Goal: Navigation & Orientation: Find specific page/section

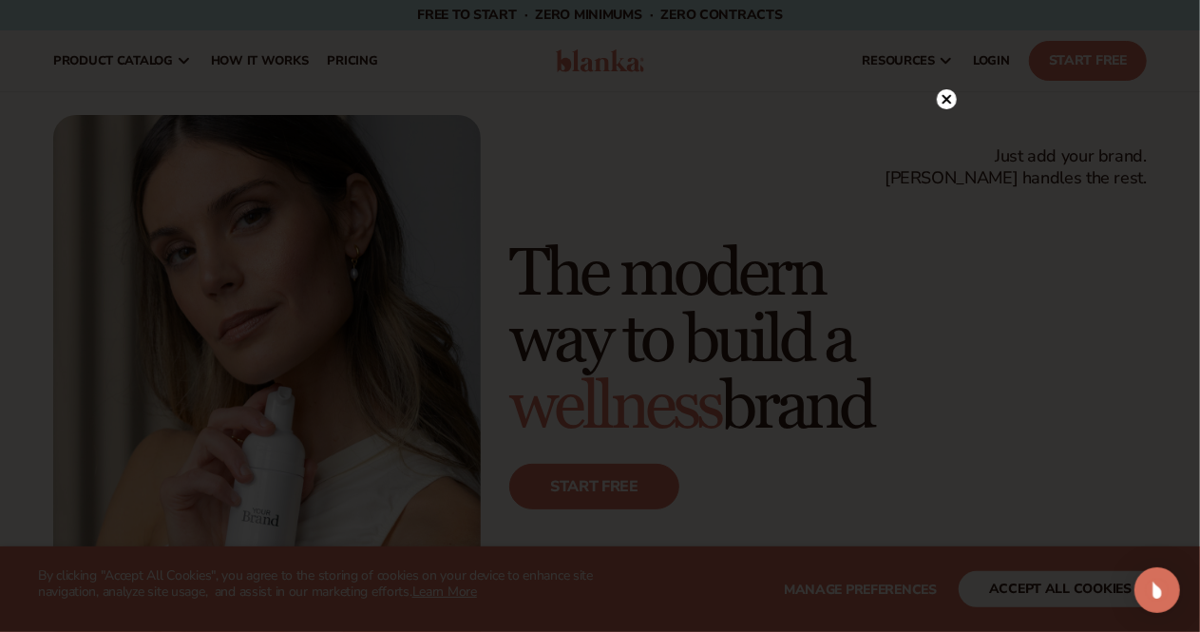
click at [943, 100] on circle at bounding box center [947, 99] width 20 height 20
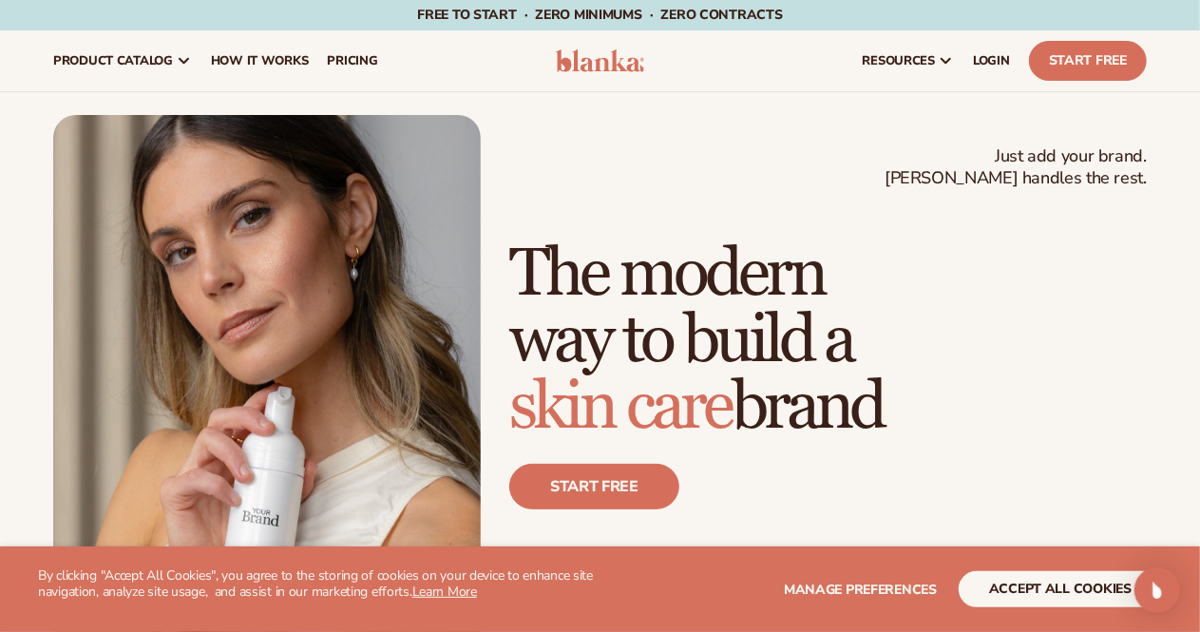
scroll to position [38, 0]
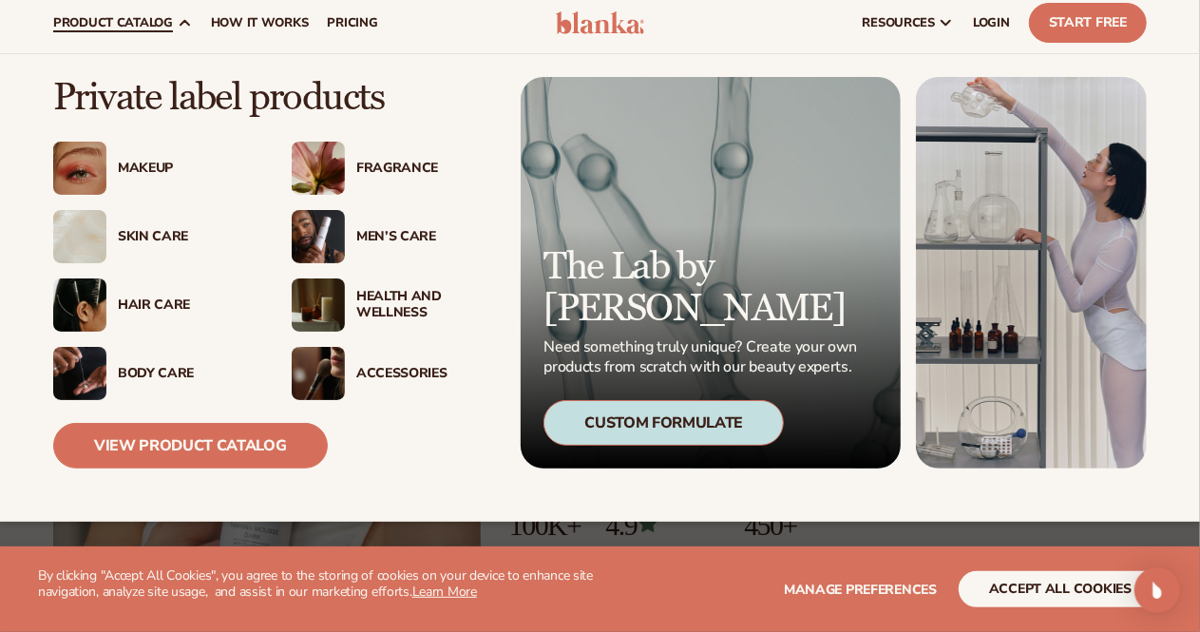
click at [144, 303] on div "Hair Care" at bounding box center [186, 305] width 136 height 16
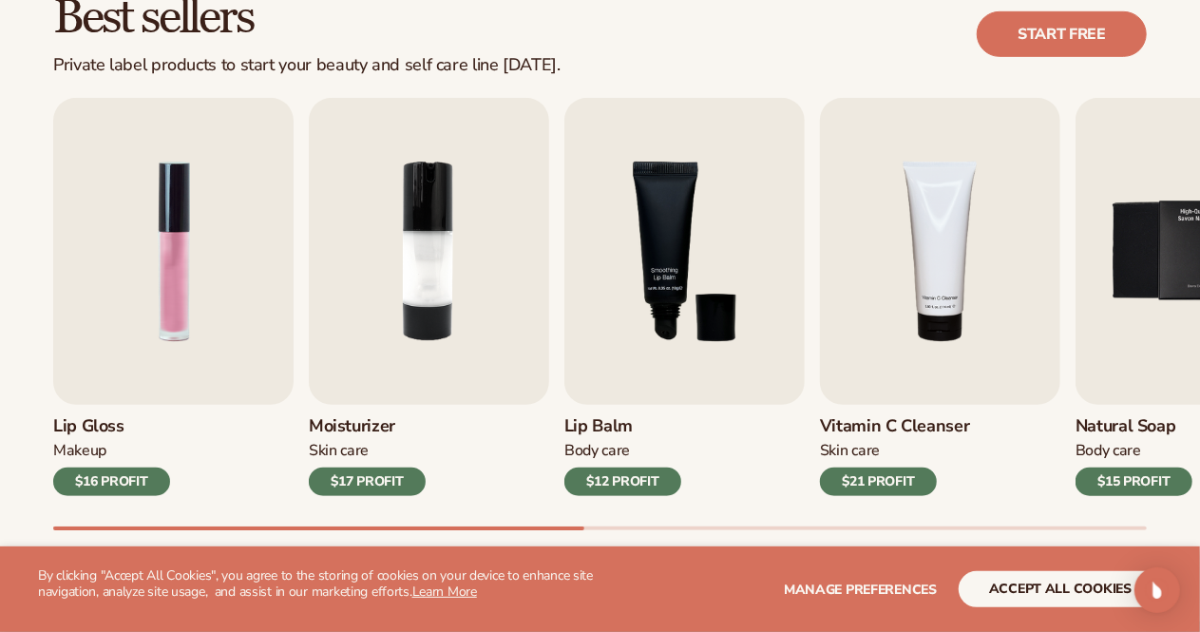
scroll to position [608, 0]
